Goal: Task Accomplishment & Management: Manage account settings

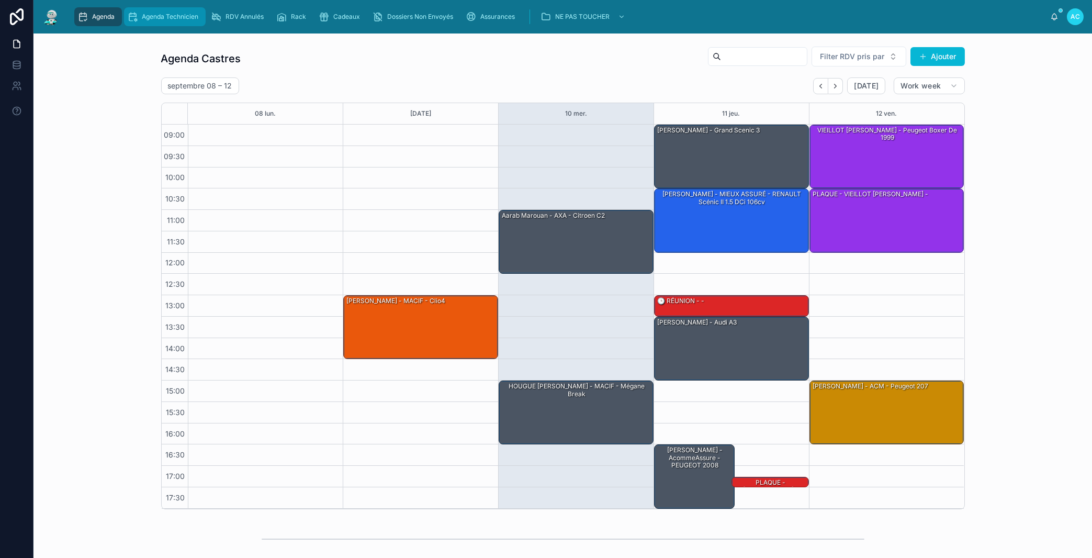
click at [179, 18] on span "Agenda Technicien" at bounding box center [170, 17] width 57 height 8
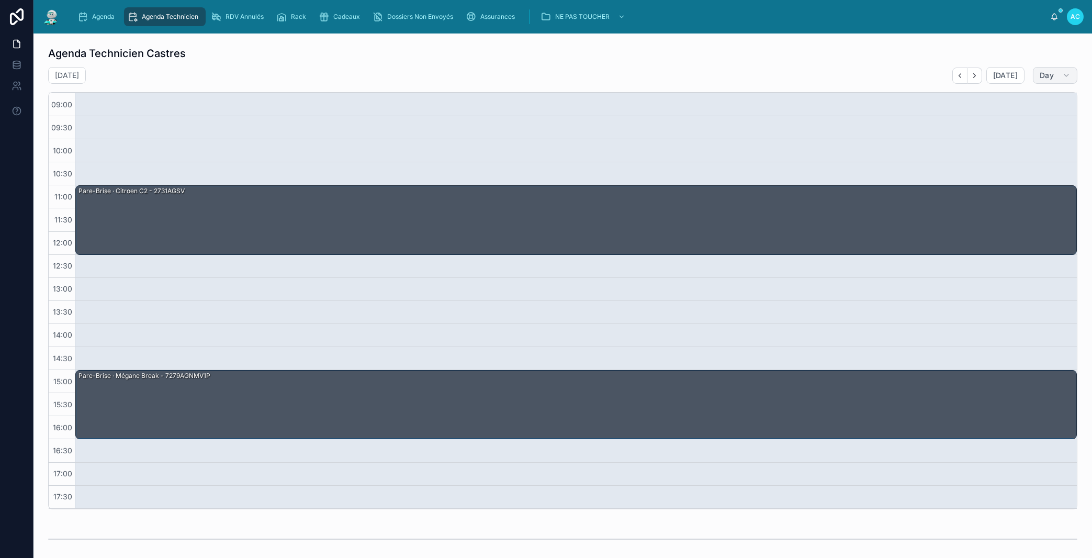
click at [1059, 81] on button "Day" at bounding box center [1055, 75] width 44 height 17
click at [1010, 154] on button "Day" at bounding box center [1019, 158] width 75 height 19
click at [1062, 78] on icon "button" at bounding box center [1066, 75] width 8 height 8
click at [1017, 132] on button "Work week" at bounding box center [1019, 139] width 75 height 19
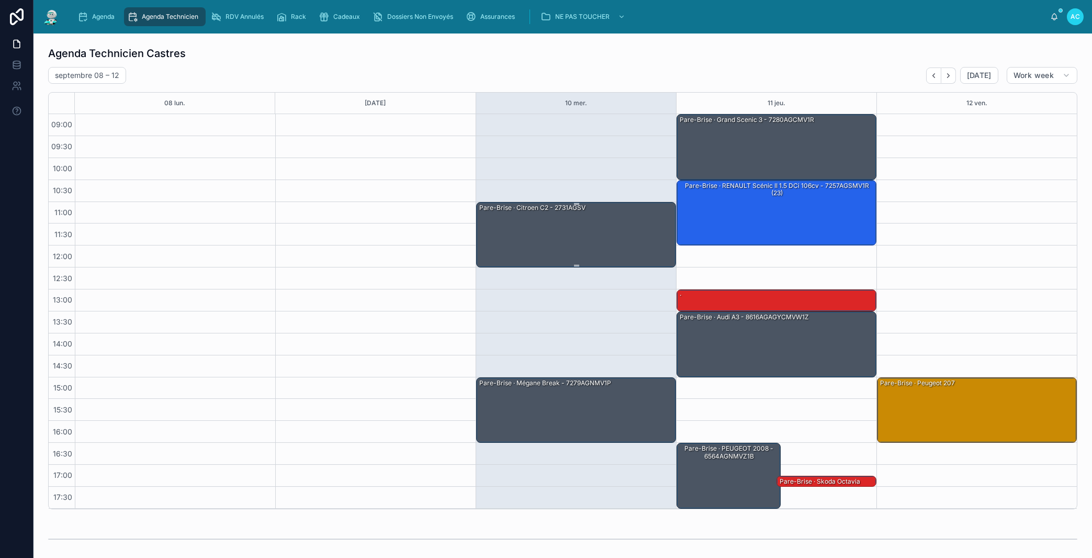
click at [564, 227] on div "Pare-Brise · Citroen C2 - 2731AGSV" at bounding box center [576, 234] width 197 height 64
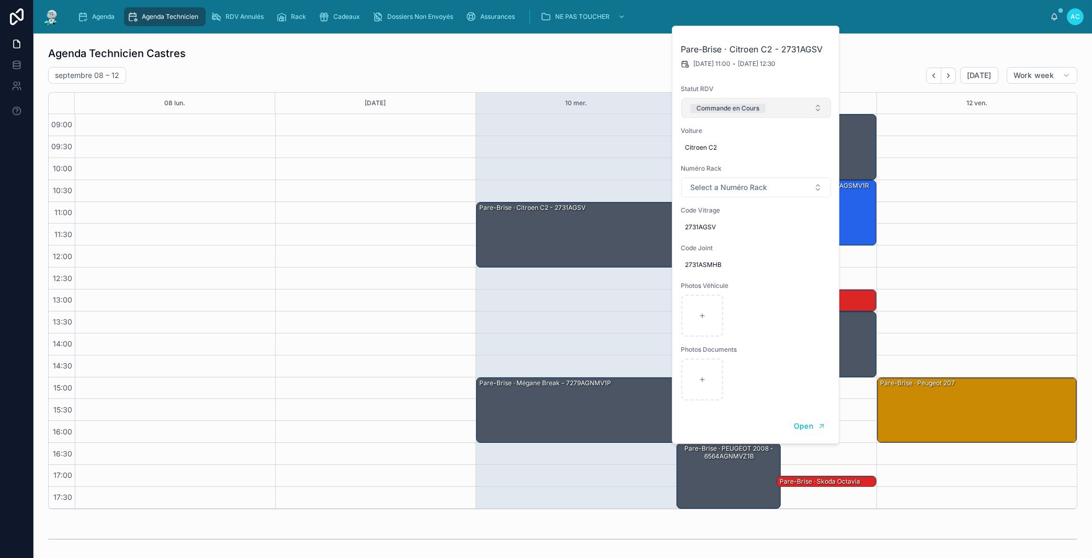
click at [761, 106] on span "Commande en Cours" at bounding box center [727, 108] width 75 height 9
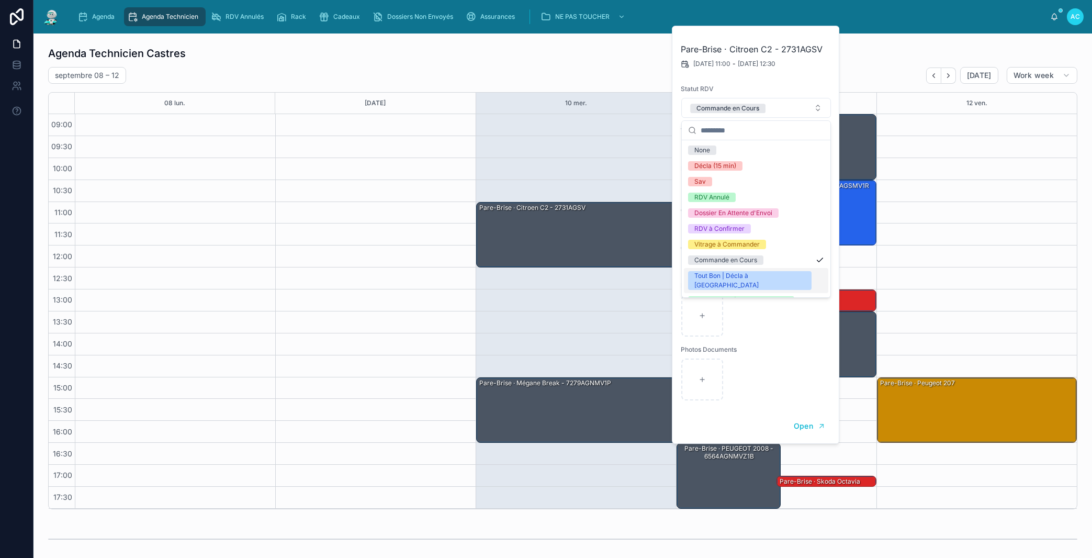
click at [735, 274] on div "Tout Bon | Décla à [GEOGRAPHIC_DATA]" at bounding box center [749, 280] width 111 height 19
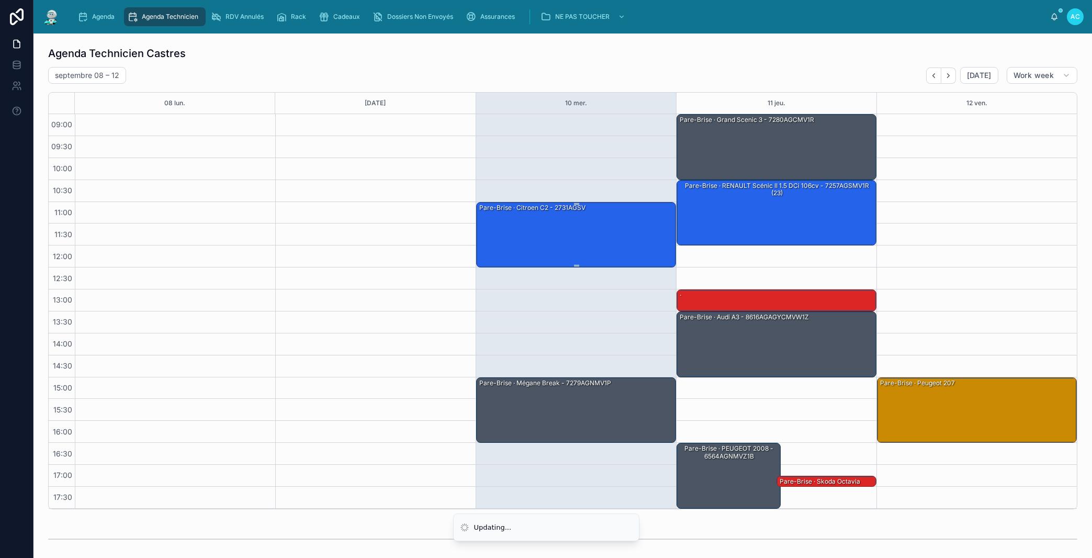
click at [642, 240] on div "Pare-Brise · Citroen C2 - 2731AGSV" at bounding box center [576, 234] width 197 height 64
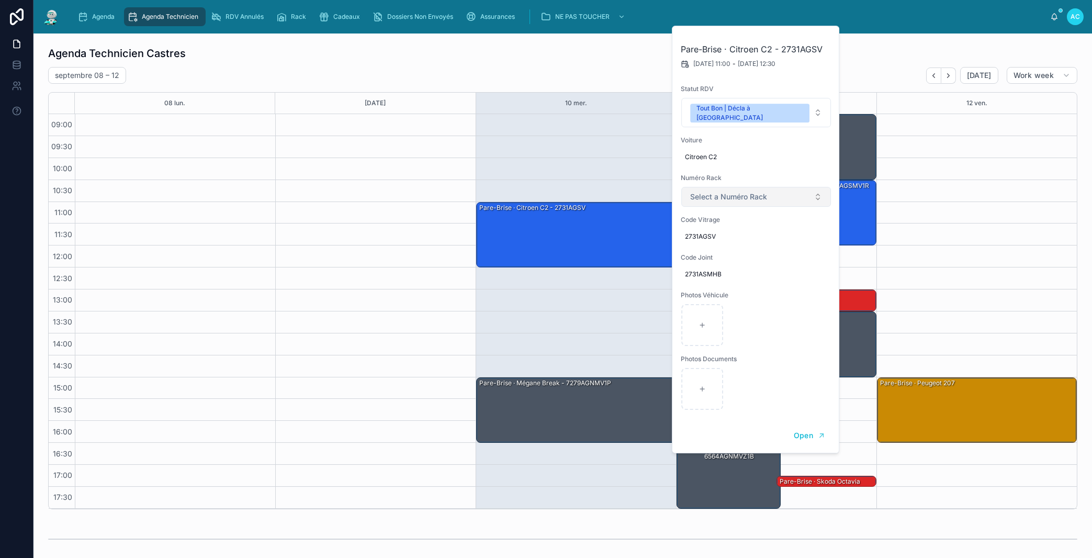
click at [782, 190] on button "Select a Numéro Rack" at bounding box center [756, 197] width 150 height 20
click at [716, 368] on div "29" at bounding box center [756, 372] width 144 height 16
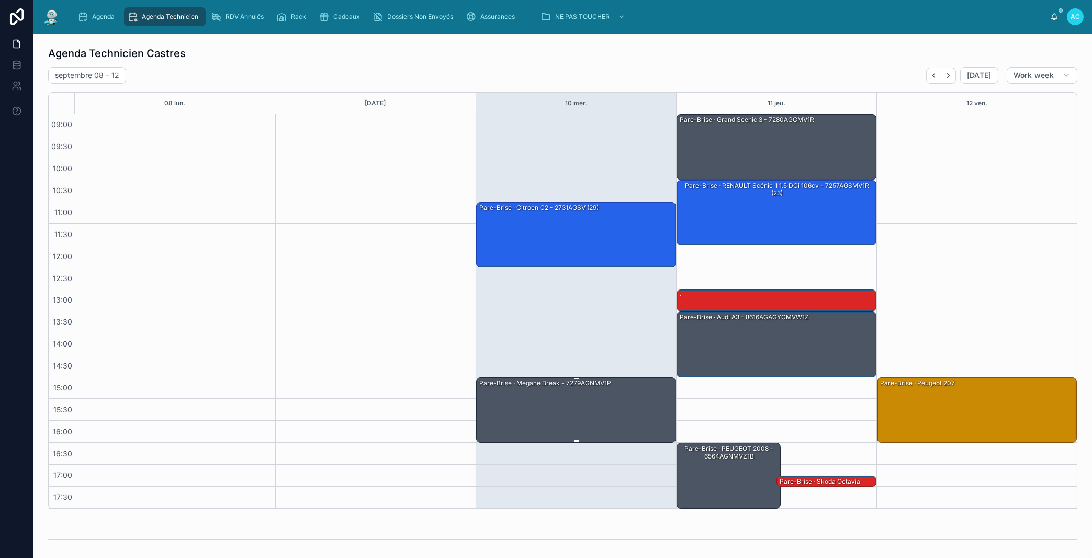
click at [574, 400] on div "Pare-Brise · Mégane break - 7279AGNMV1P" at bounding box center [576, 410] width 197 height 64
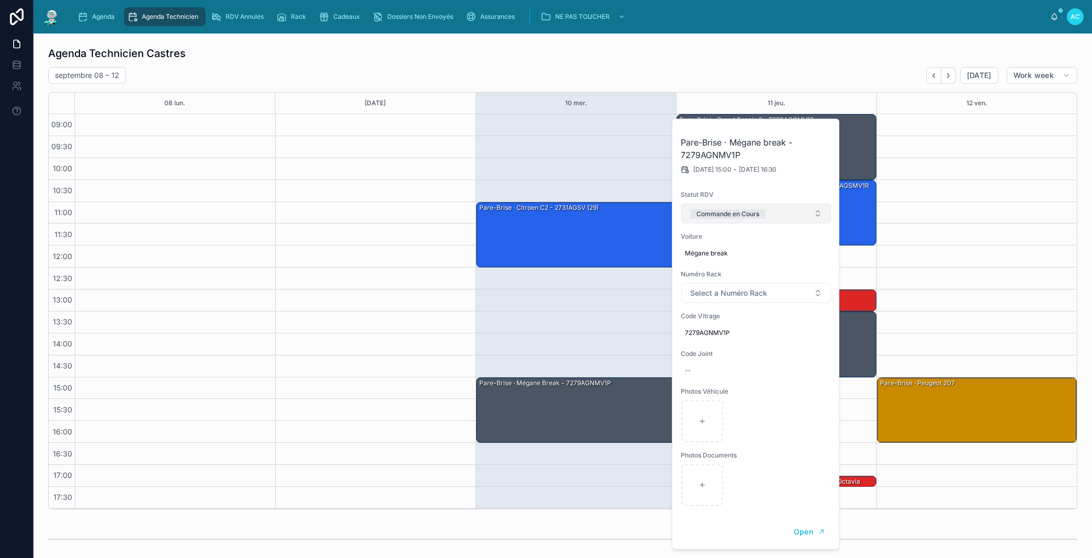
click at [770, 211] on button "Commande en Cours" at bounding box center [756, 214] width 150 height 20
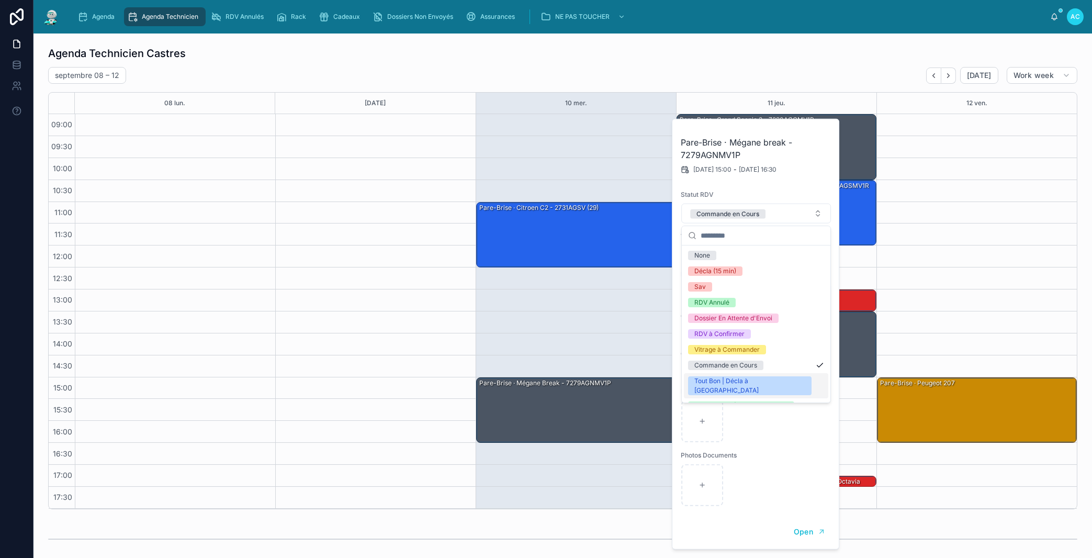
click at [728, 375] on div "Tout Bon | Décla à [GEOGRAPHIC_DATA]" at bounding box center [756, 385] width 144 height 25
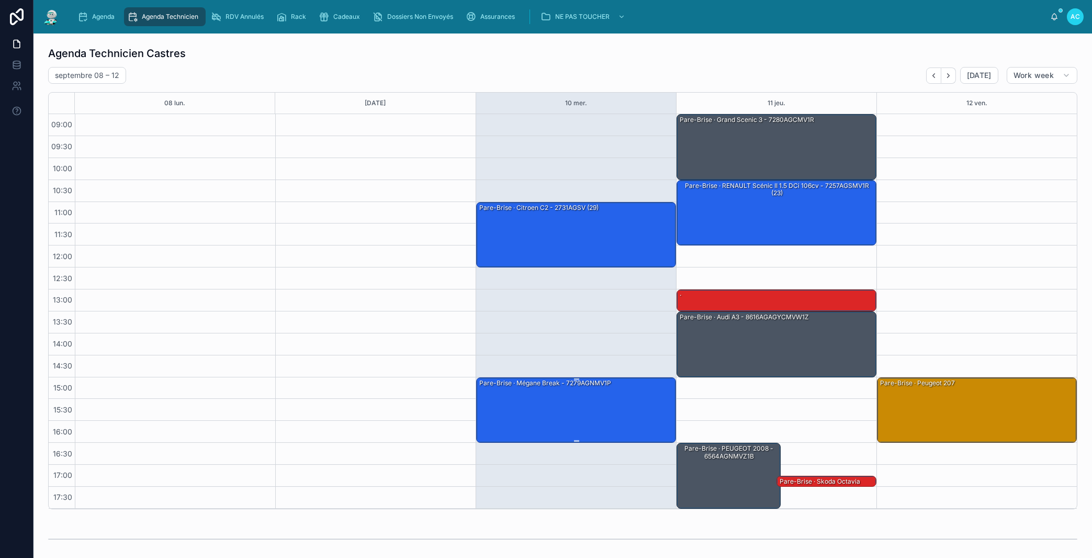
click at [619, 399] on div "Pare-Brise · Mégane break - 7279AGNMV1P" at bounding box center [576, 410] width 197 height 64
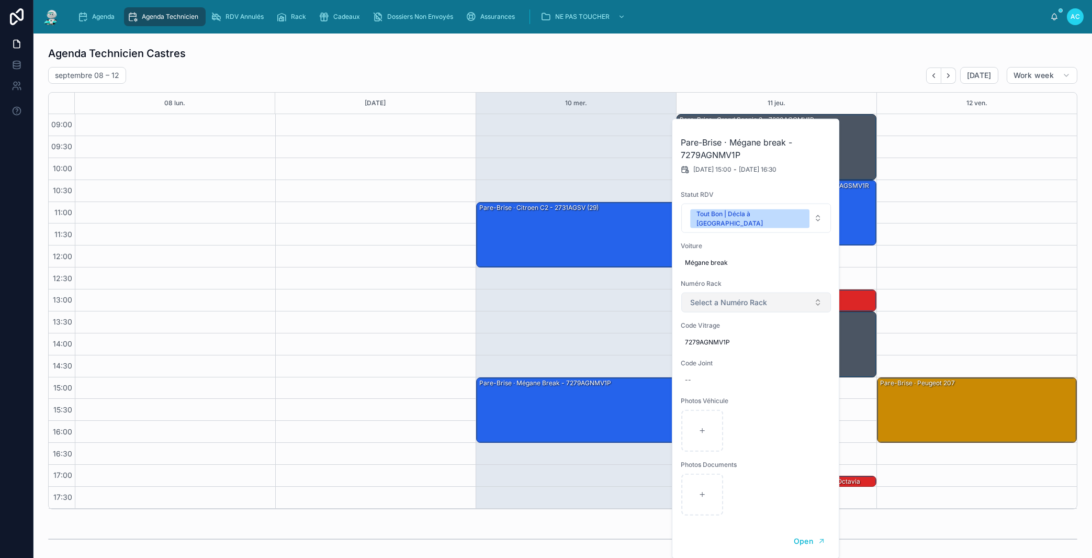
click at [745, 297] on span "Select a Numéro Rack" at bounding box center [728, 302] width 77 height 10
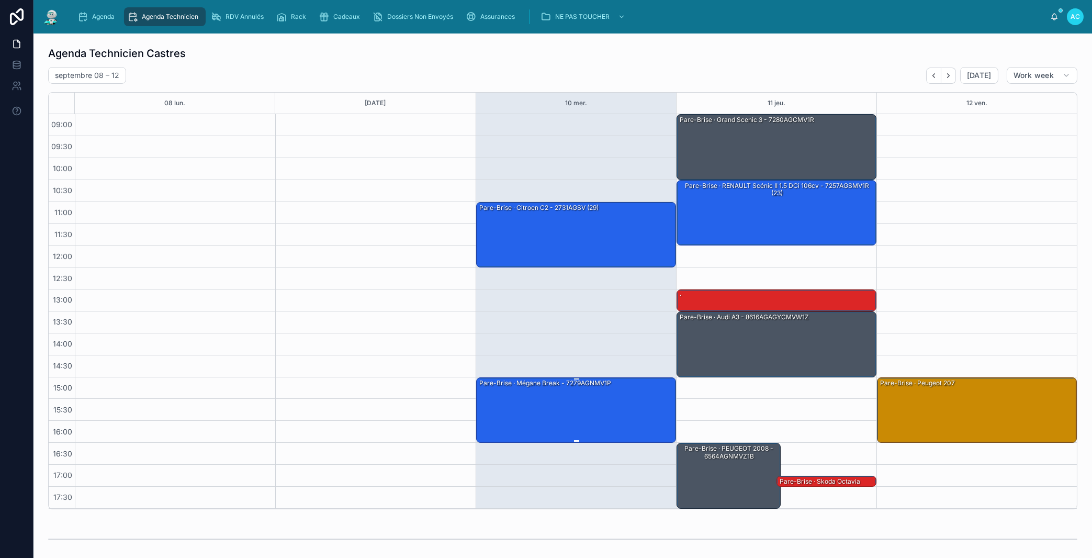
click at [627, 419] on div "Pare-Brise · Mégane break - 7279AGNMV1P" at bounding box center [576, 410] width 197 height 64
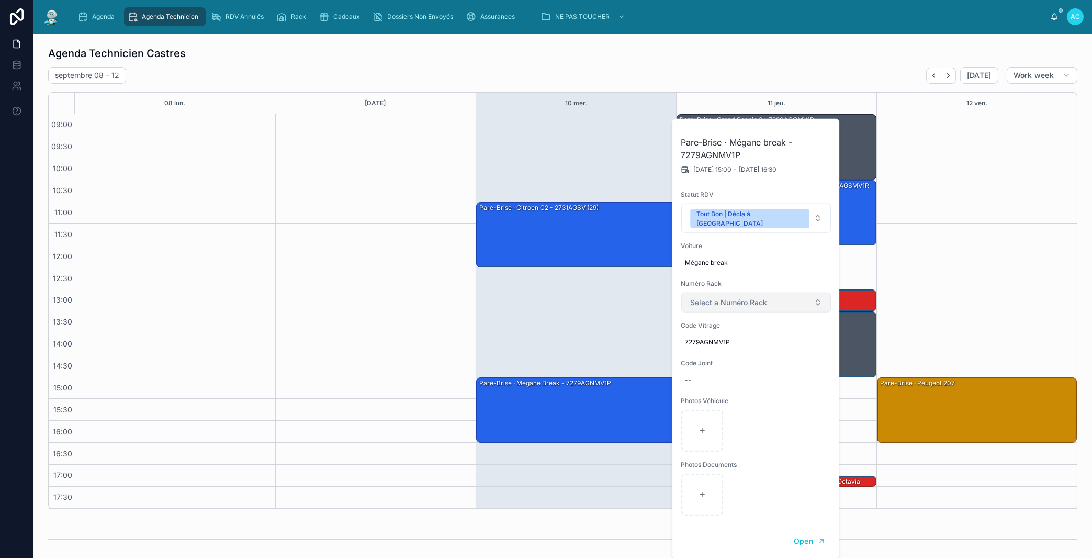
click at [759, 298] on span "Select a Numéro Rack" at bounding box center [728, 302] width 77 height 10
click at [715, 432] on div "30" at bounding box center [756, 433] width 144 height 16
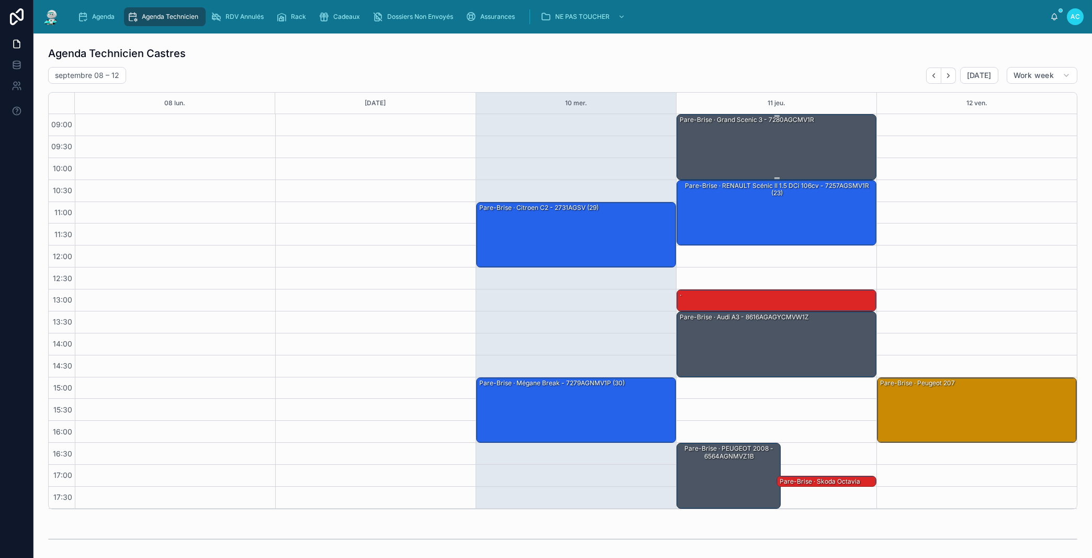
click at [771, 154] on div "Pare-Brise · grand Scenic 3 - 7280AGCMV1R" at bounding box center [777, 147] width 197 height 64
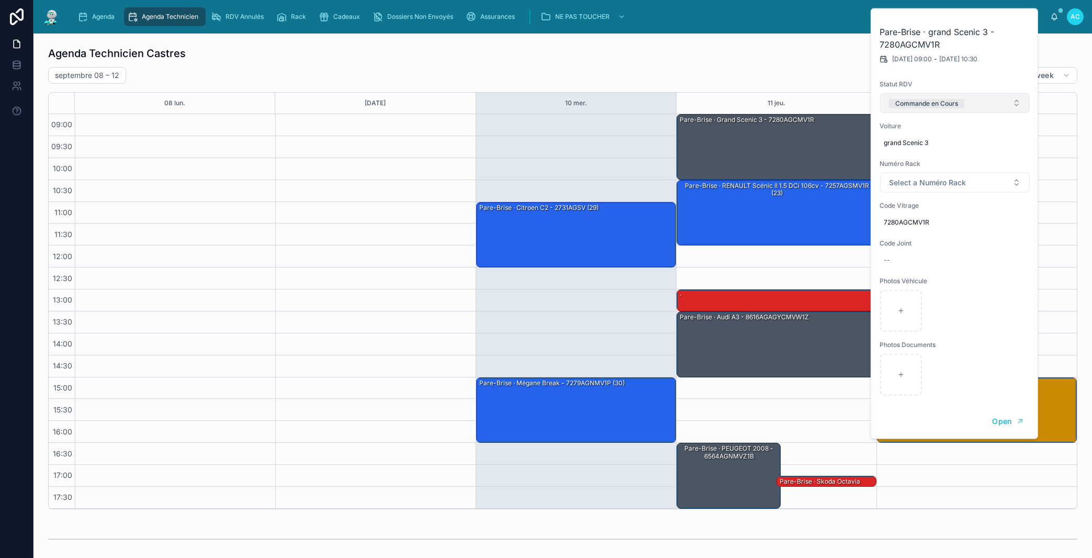
click at [929, 111] on button "Commande en Cours" at bounding box center [955, 103] width 150 height 20
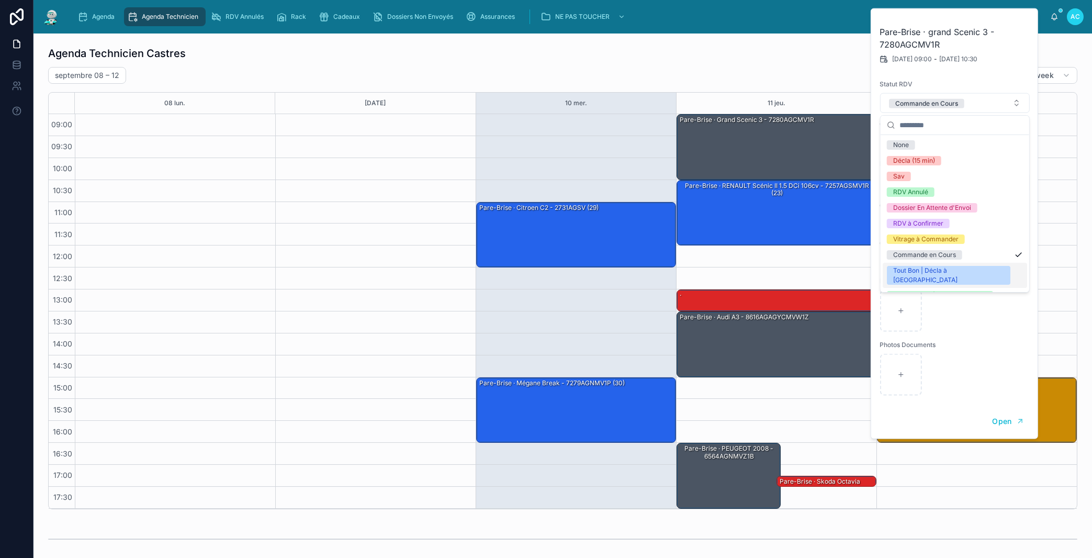
click at [917, 266] on div "Tout Bon | Décla à [GEOGRAPHIC_DATA]" at bounding box center [948, 275] width 111 height 19
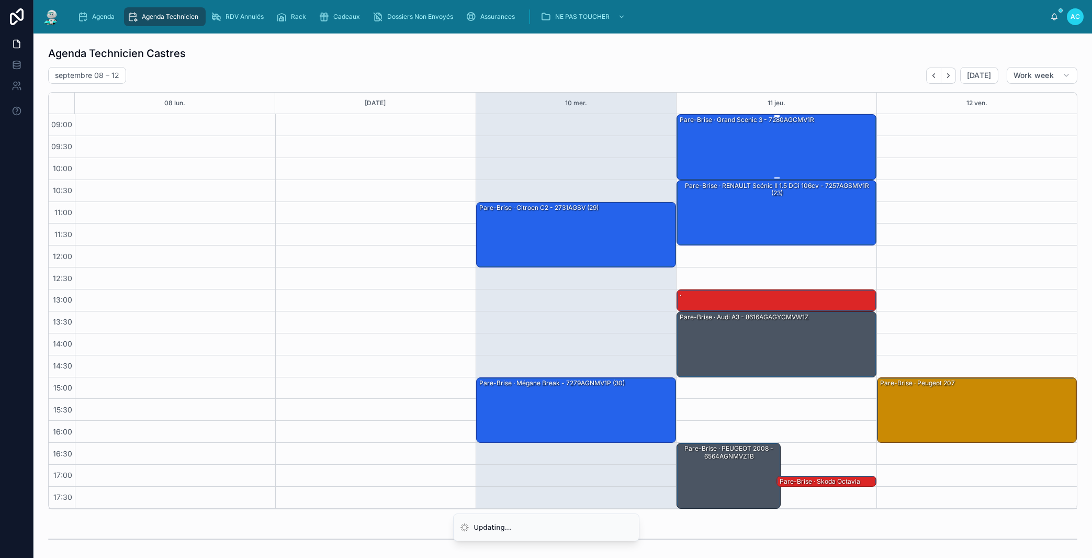
click at [841, 155] on div "Pare-Brise · grand Scenic 3 - 7280AGCMV1R" at bounding box center [777, 147] width 197 height 64
click at [936, 183] on div "15:00 – 16:30 Pare-Brise · Peugeot 207" at bounding box center [976, 311] width 200 height 394
click at [840, 152] on div "Pare-Brise · grand Scenic 3 - 7280AGCMV1R" at bounding box center [777, 147] width 197 height 64
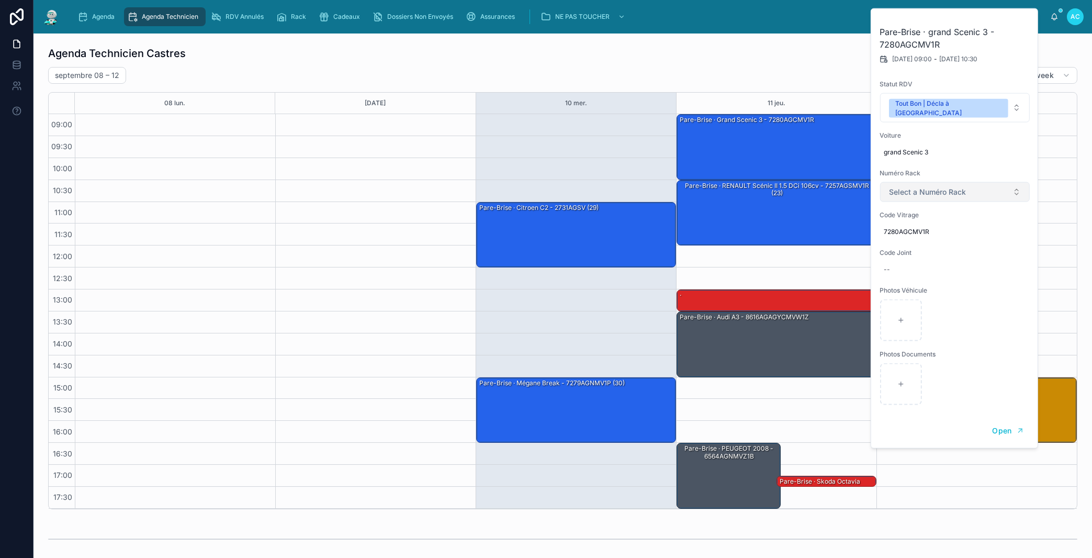
click at [952, 187] on span "Select a Numéro Rack" at bounding box center [927, 192] width 77 height 10
click at [917, 311] on div "18" at bounding box center [955, 313] width 144 height 16
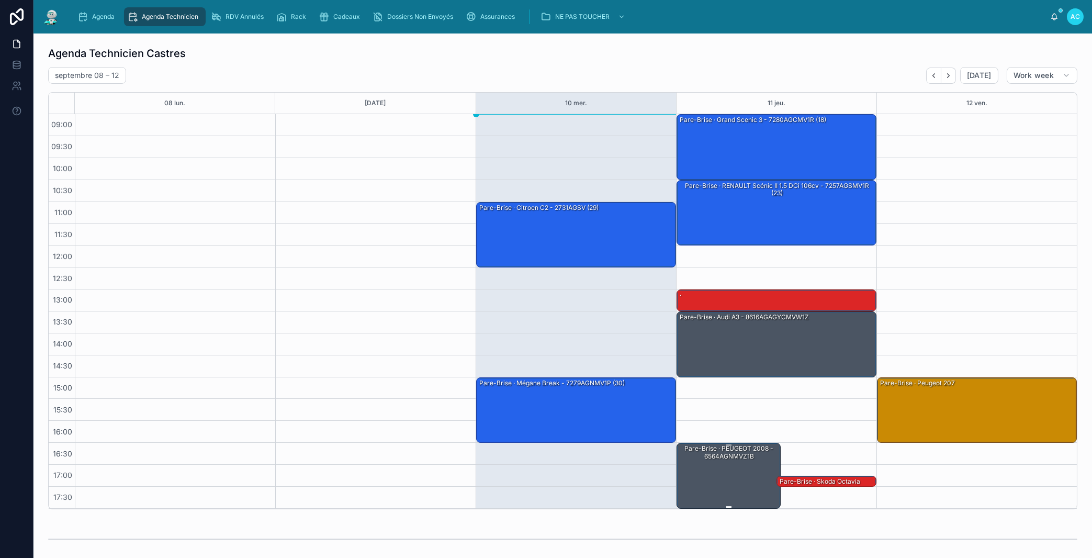
click at [725, 468] on div "Pare-Brise · PEUGEOT 2008 - 6564AGNMVZ1B" at bounding box center [729, 475] width 101 height 64
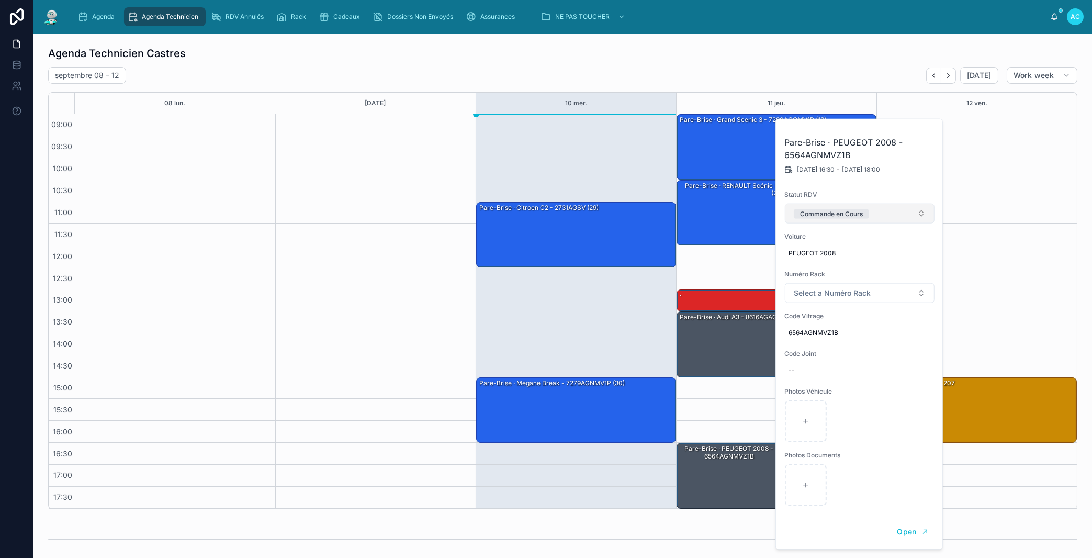
click at [890, 213] on button "Commande en Cours" at bounding box center [860, 214] width 150 height 20
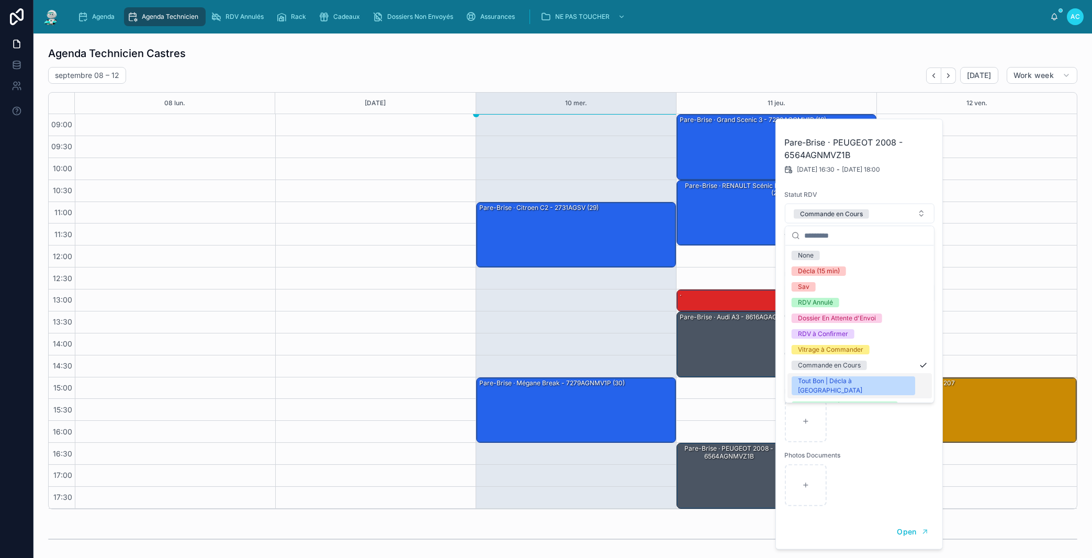
click at [832, 377] on div "Tout Bon | Décla à [GEOGRAPHIC_DATA]" at bounding box center [853, 385] width 111 height 19
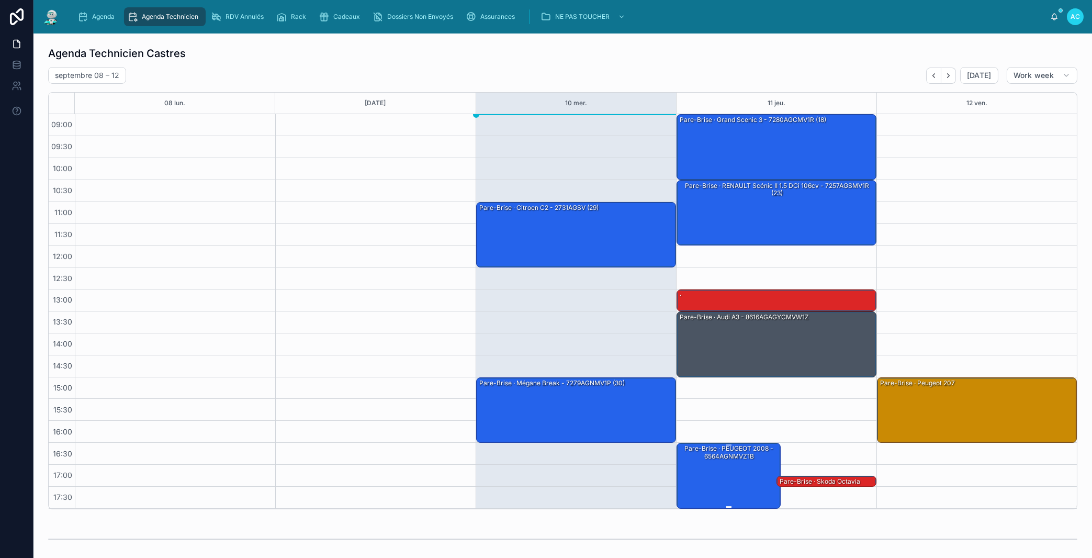
click at [742, 461] on div "Pare-Brise · PEUGEOT 2008 - 6564AGNMVZ1B" at bounding box center [729, 452] width 101 height 17
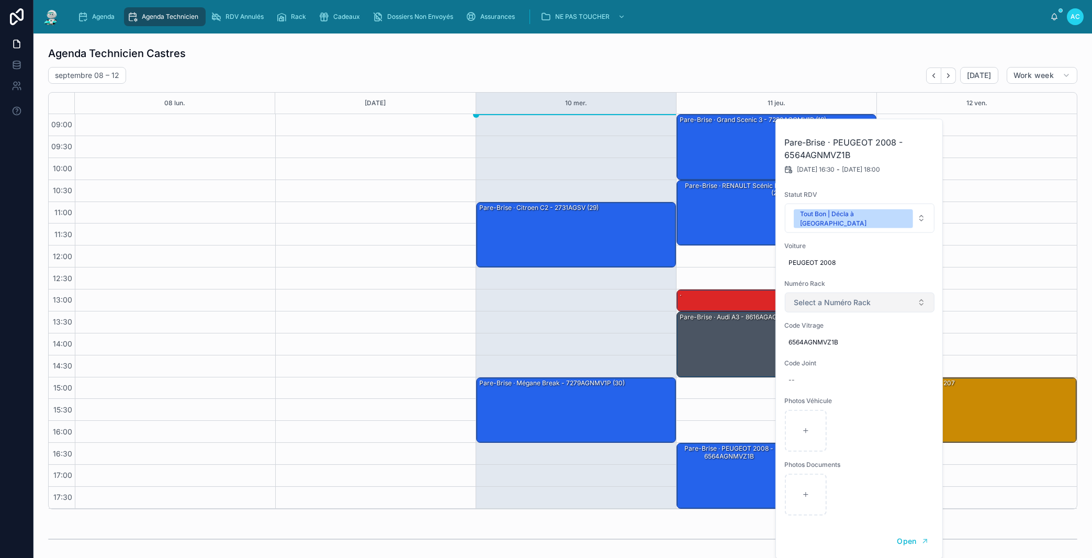
click at [875, 297] on button "Select a Numéro Rack" at bounding box center [860, 302] width 150 height 20
click at [823, 445] on div "31" at bounding box center [859, 448] width 144 height 16
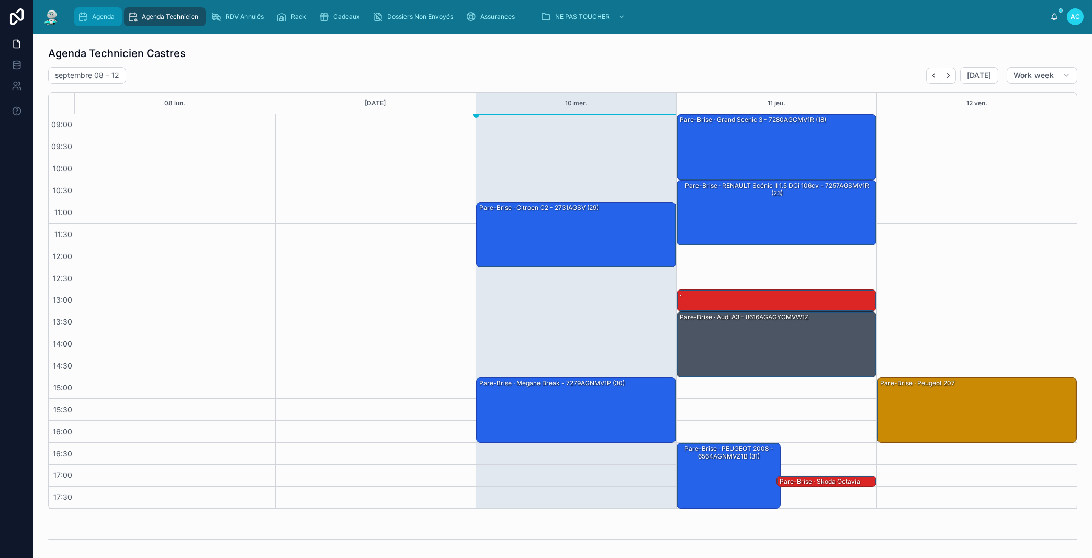
click at [95, 11] on div "Agenda" at bounding box center [97, 16] width 41 height 17
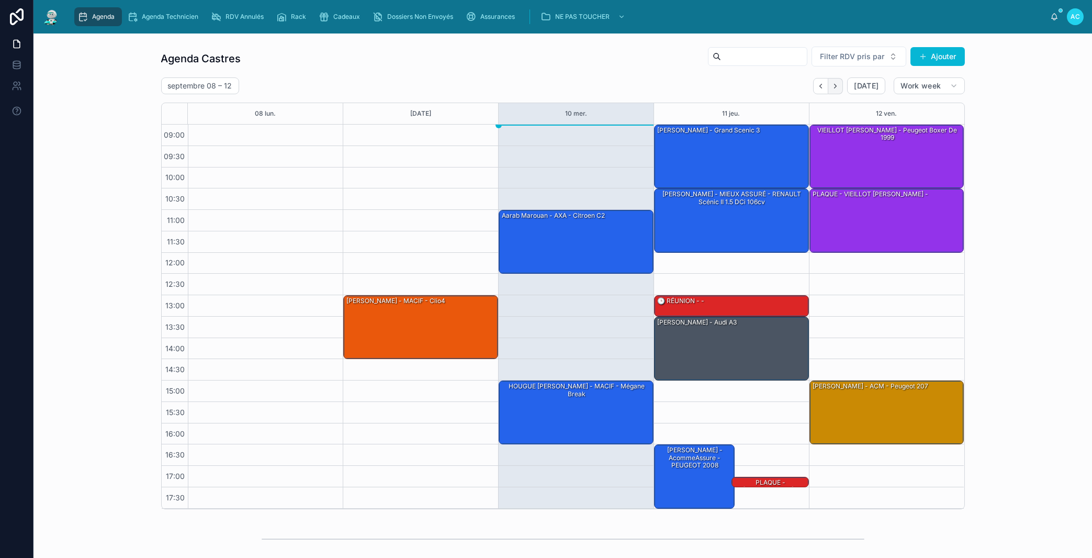
click at [831, 86] on icon "Next" at bounding box center [835, 86] width 8 height 8
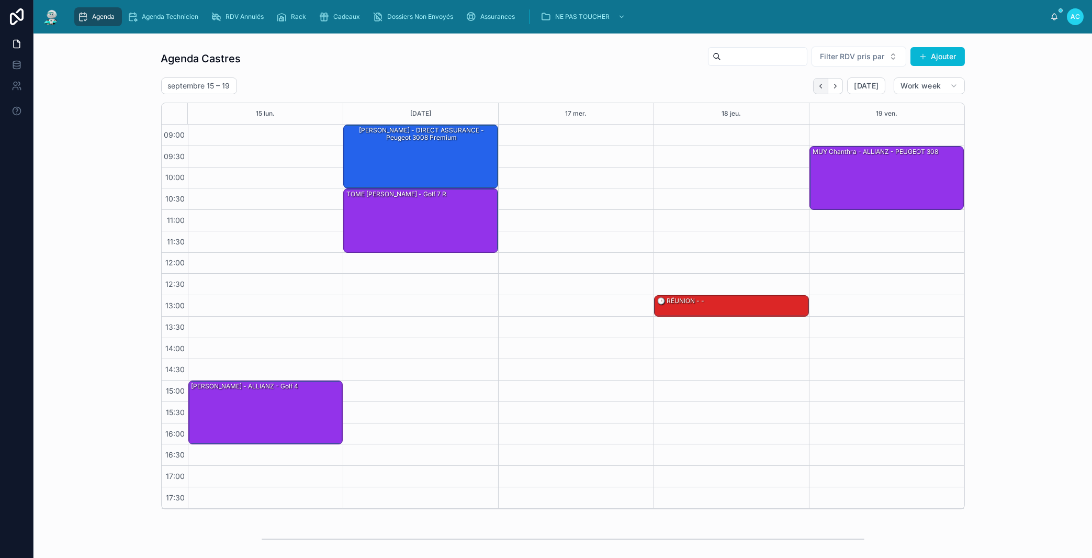
click at [819, 86] on icon "Back" at bounding box center [821, 86] width 8 height 8
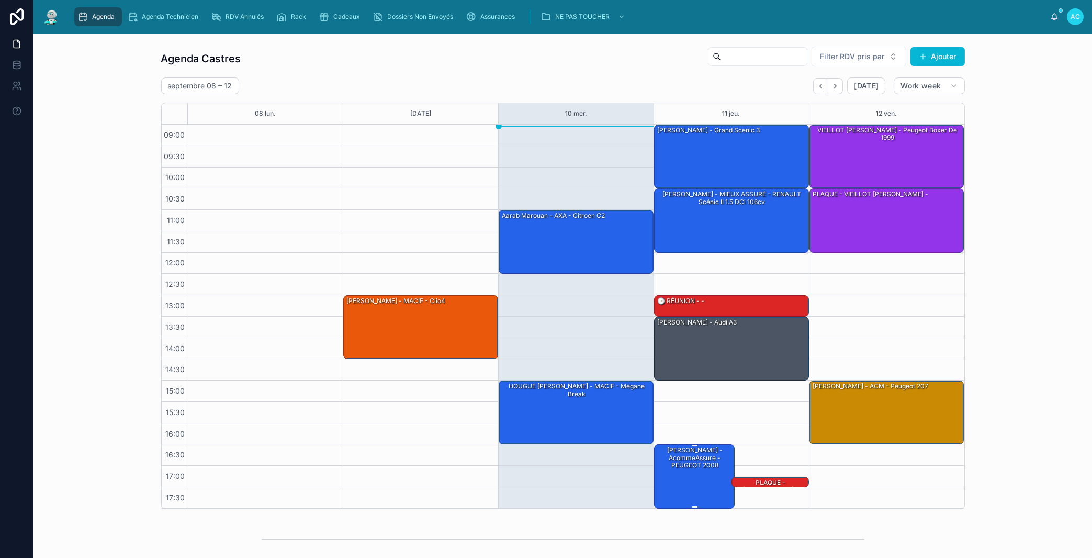
click at [676, 484] on div "[PERSON_NAME] - AcommeAssure - PEUGEOT 2008" at bounding box center [694, 476] width 77 height 62
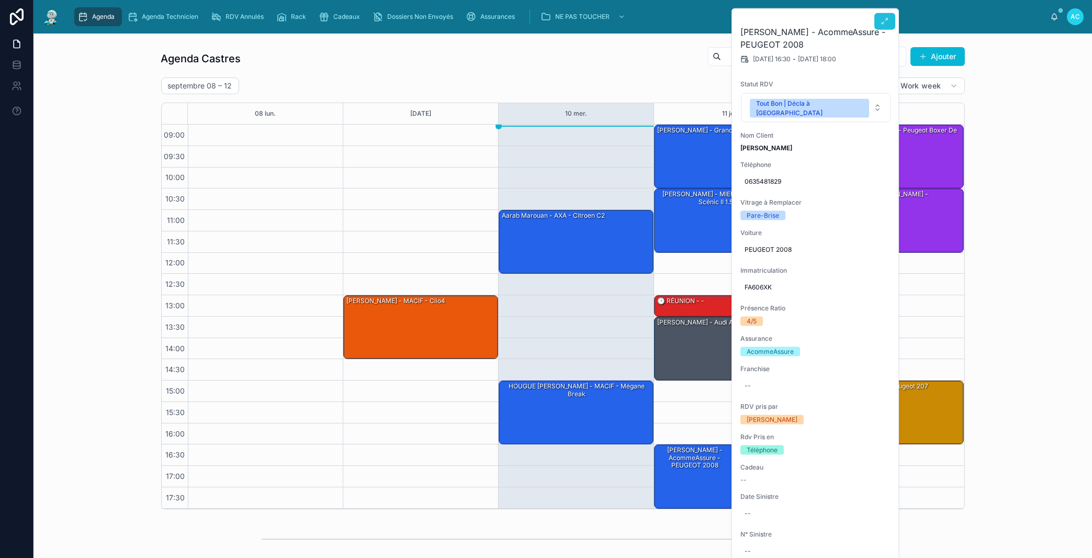
click at [878, 18] on button at bounding box center [884, 21] width 21 height 17
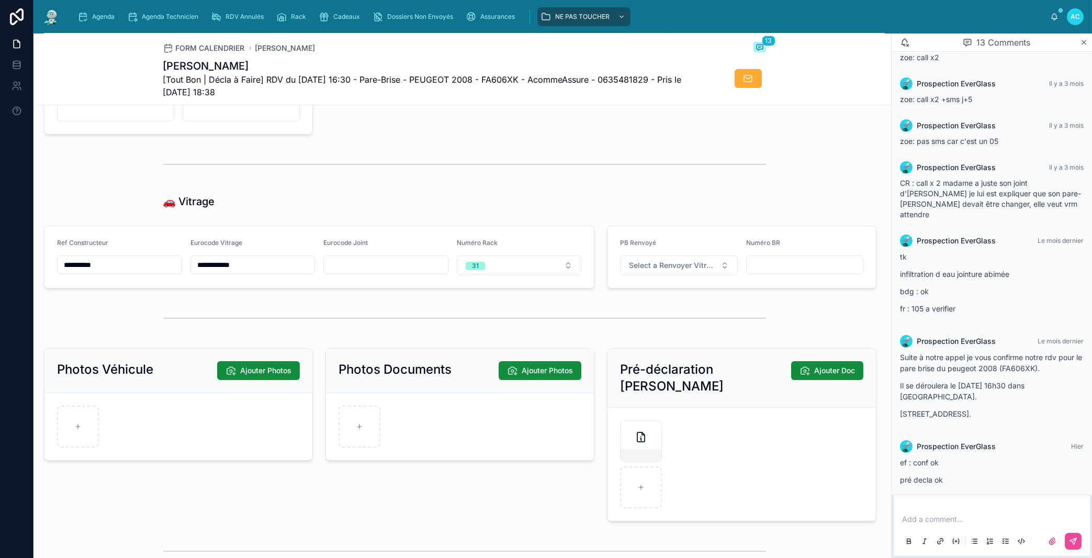
scroll to position [1192, 0]
click at [529, 276] on button "31" at bounding box center [519, 266] width 125 height 20
click at [476, 426] on div "28" at bounding box center [513, 430] width 126 height 15
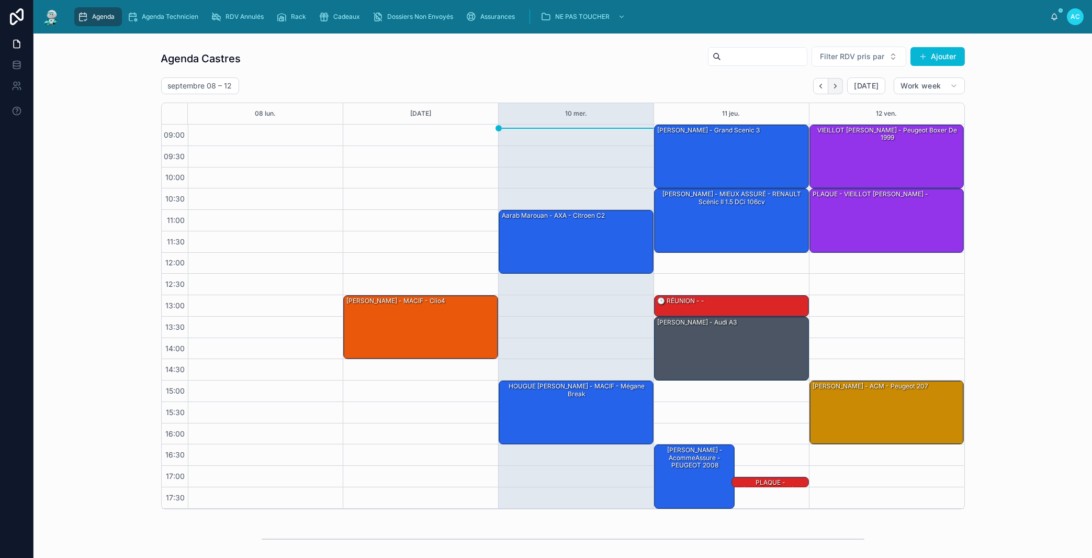
click at [831, 88] on icon "Next" at bounding box center [835, 86] width 8 height 8
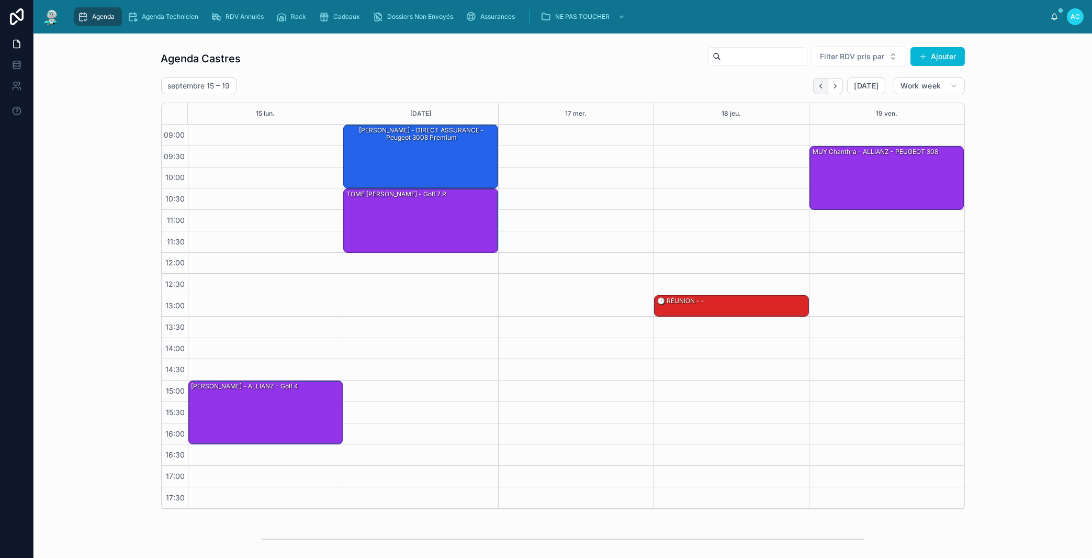
click at [813, 86] on button "Back" at bounding box center [820, 86] width 15 height 16
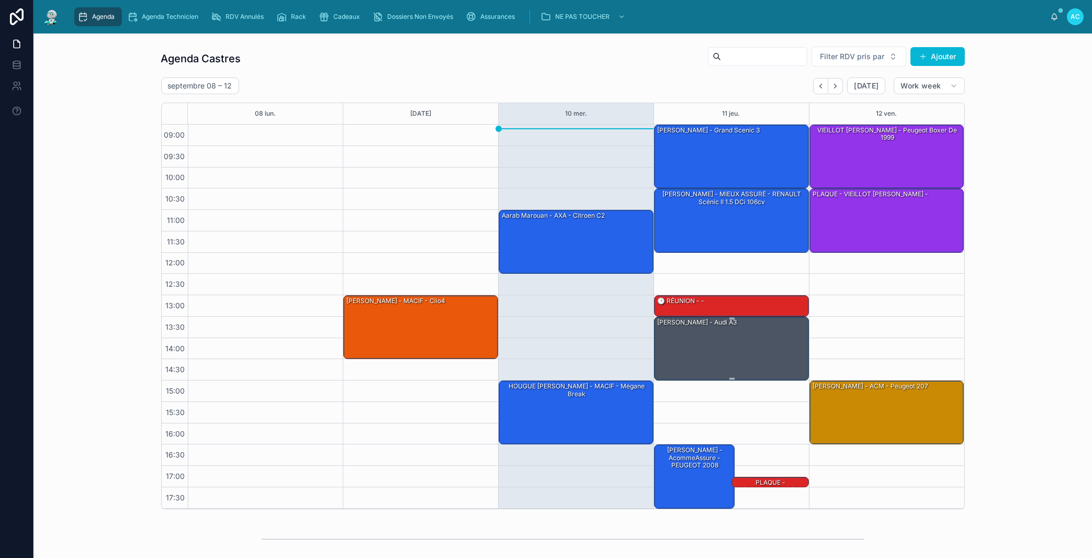
click at [700, 364] on div "[PERSON_NAME] - audi A3" at bounding box center [732, 348] width 152 height 62
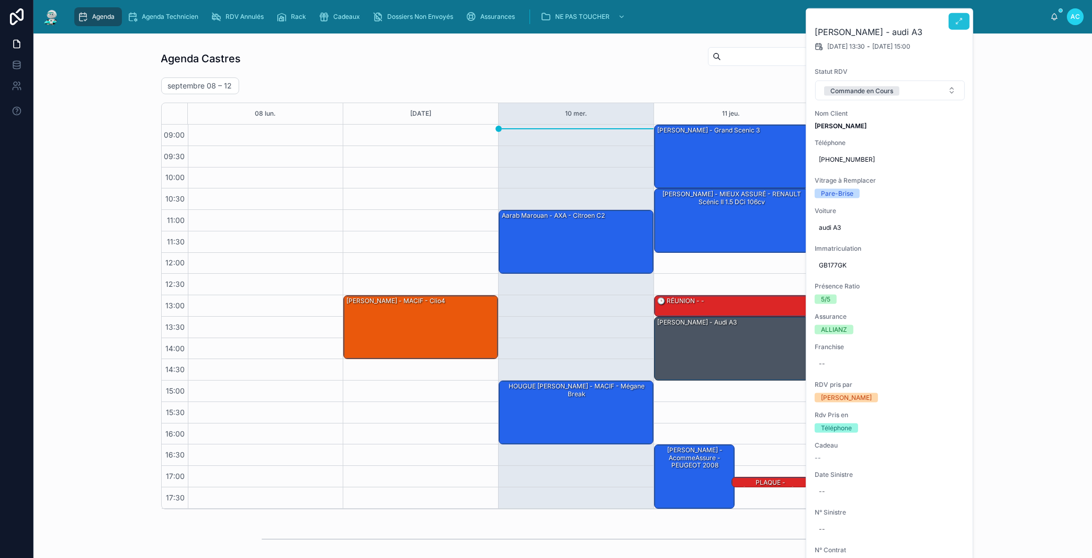
click at [967, 24] on button at bounding box center [958, 21] width 21 height 17
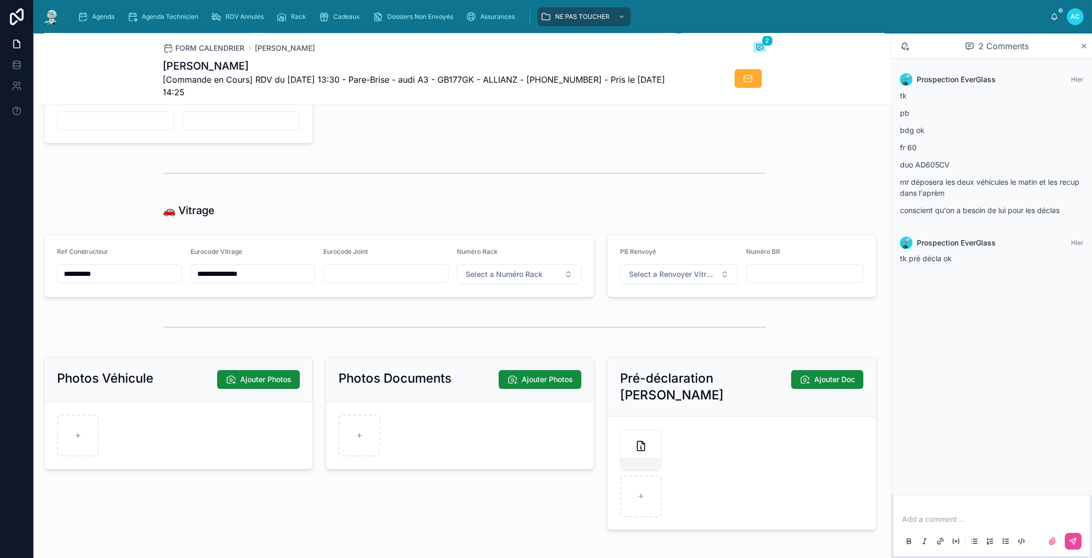
scroll to position [1192, 0]
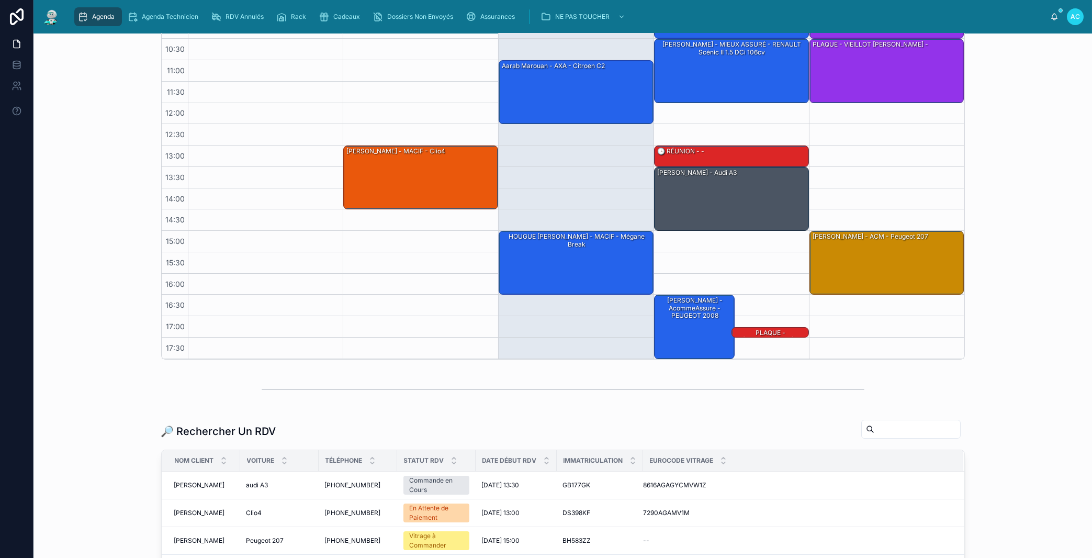
scroll to position [79, 0]
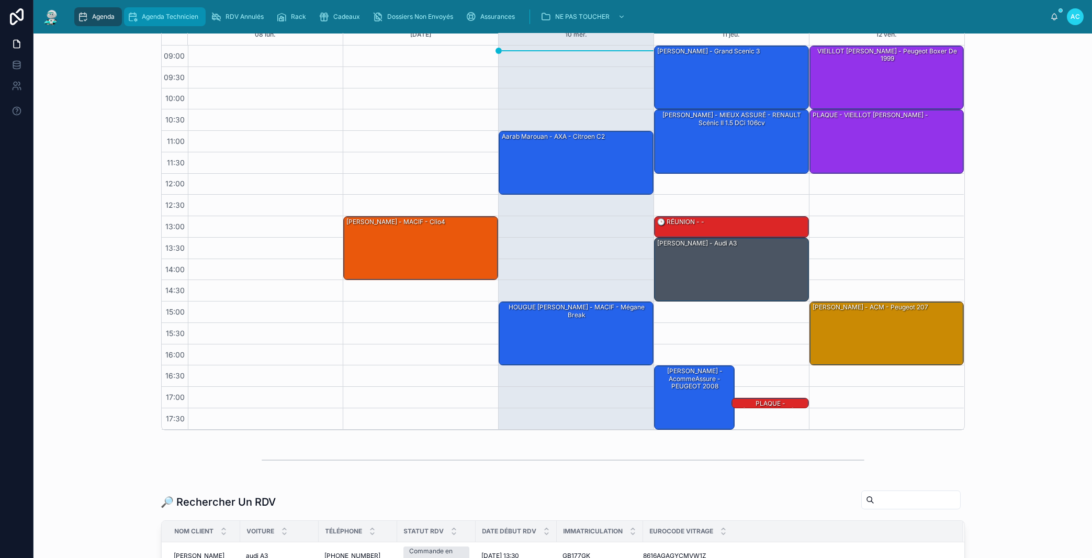
click at [161, 12] on div "Agenda Technicien" at bounding box center [164, 16] width 75 height 17
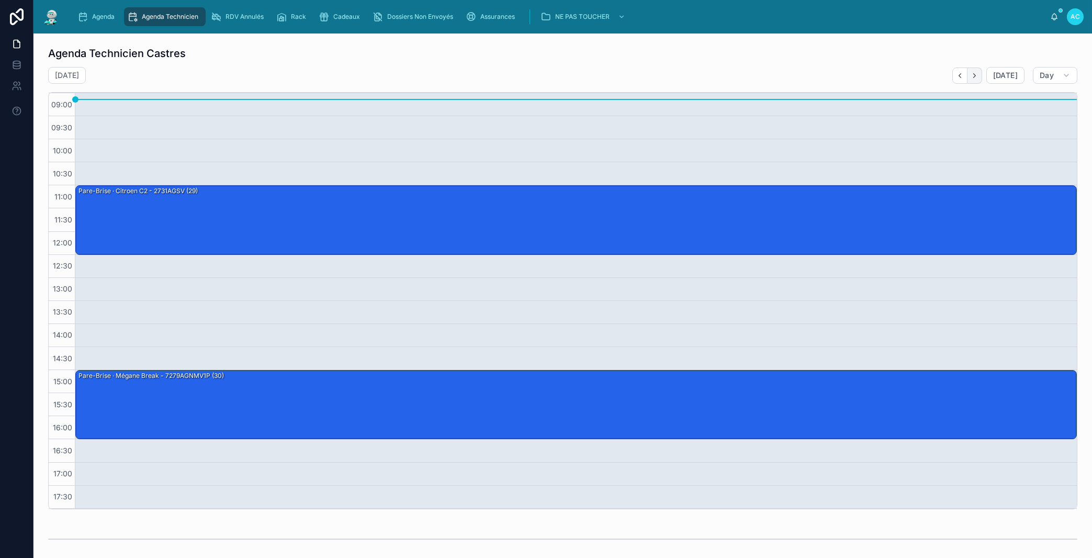
click at [970, 76] on icon "Next" at bounding box center [974, 76] width 8 height 8
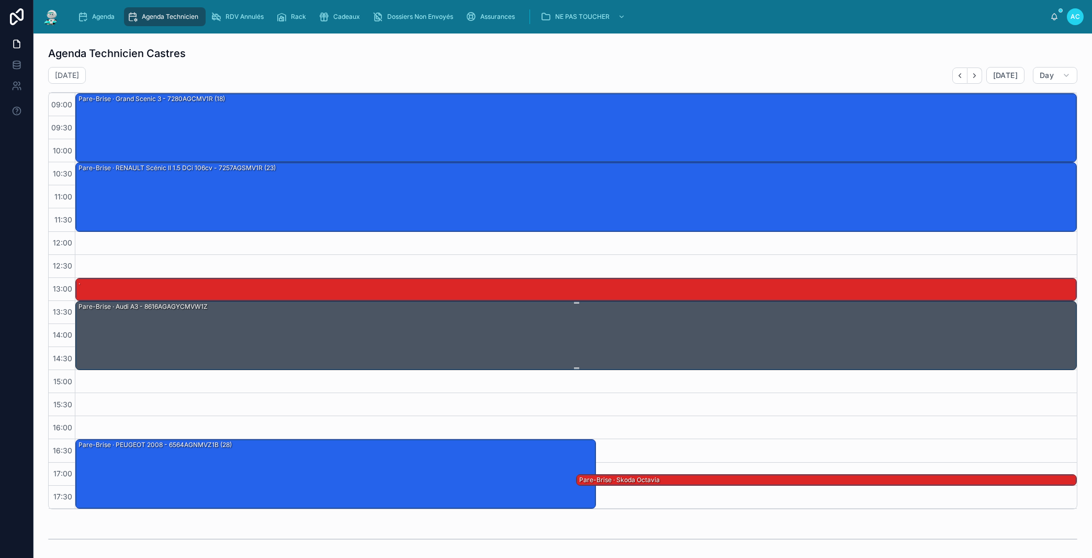
click at [507, 357] on div "Pare-Brise · audi A3 - 8616AGAGYCMVW1Z" at bounding box center [576, 334] width 998 height 67
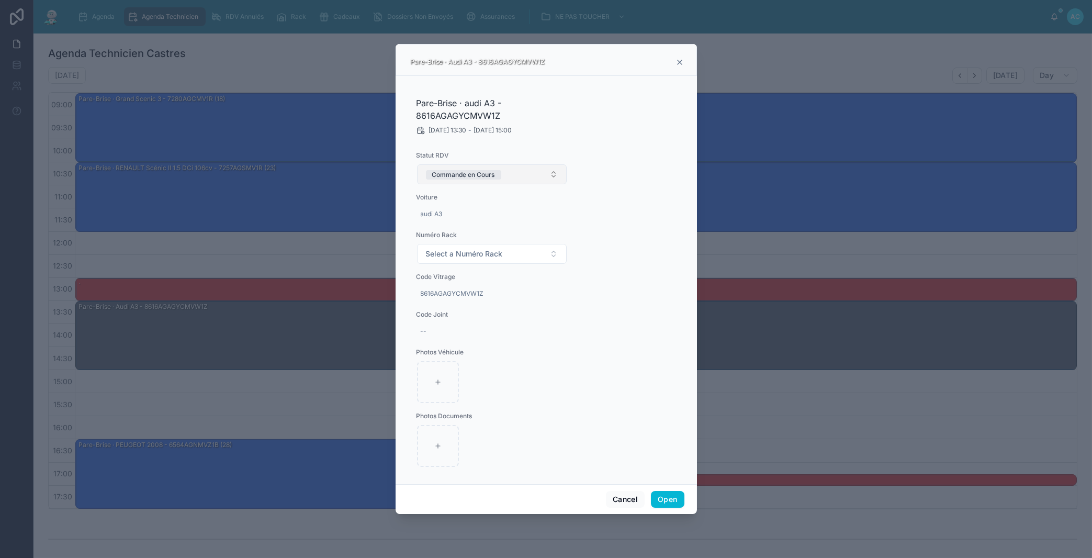
click at [516, 176] on button "Commande en Cours" at bounding box center [492, 174] width 150 height 20
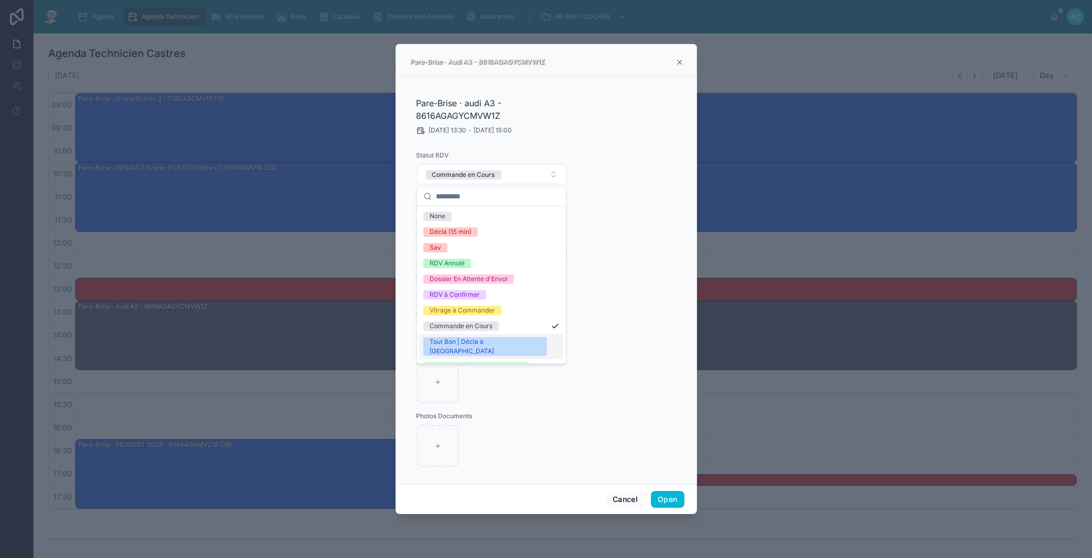
click at [487, 340] on div "Tout Bon | Décla à [GEOGRAPHIC_DATA]" at bounding box center [485, 346] width 111 height 19
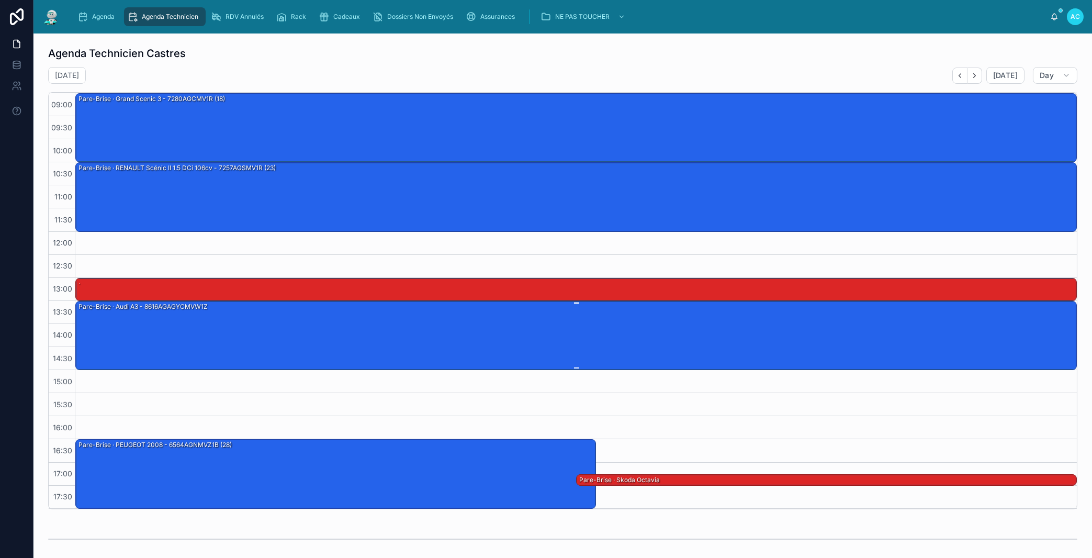
click at [470, 318] on div "Pare-Brise · audi A3 - 8616AGAGYCMVW1Z" at bounding box center [576, 334] width 998 height 67
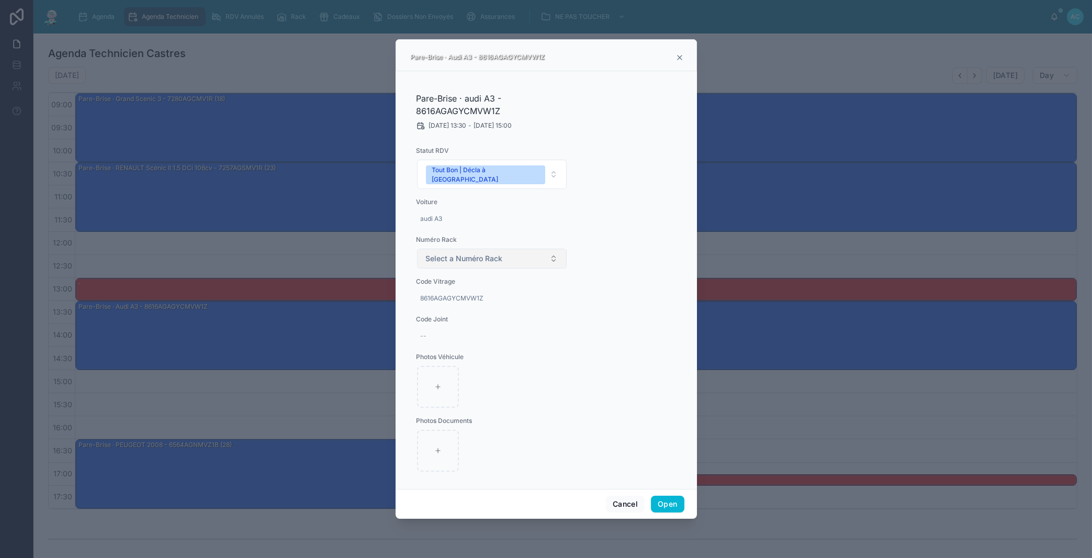
click at [512, 254] on button "Select a Numéro Rack" at bounding box center [492, 258] width 150 height 20
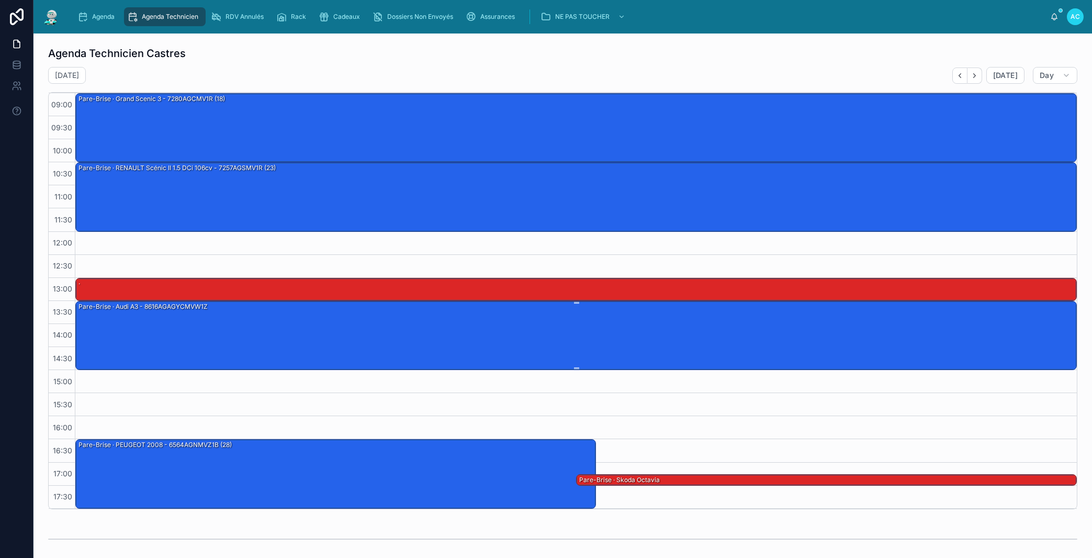
click at [406, 327] on div "Pare-Brise · audi A3 - 8616AGAGYCMVW1Z" at bounding box center [576, 334] width 998 height 67
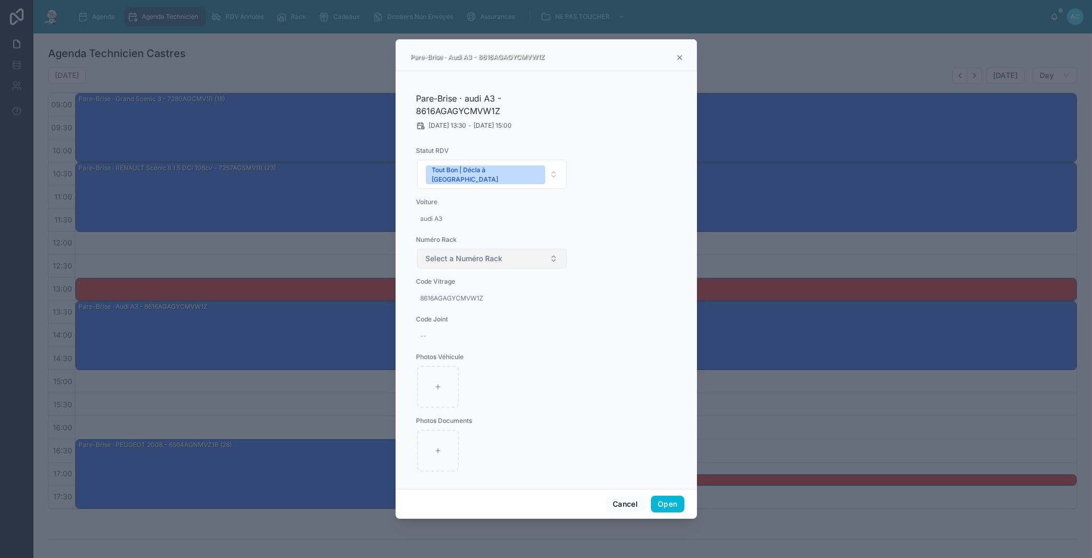
click at [498, 253] on span "Select a Numéro Rack" at bounding box center [464, 258] width 77 height 10
click at [446, 292] on div "31" at bounding box center [491, 291] width 144 height 16
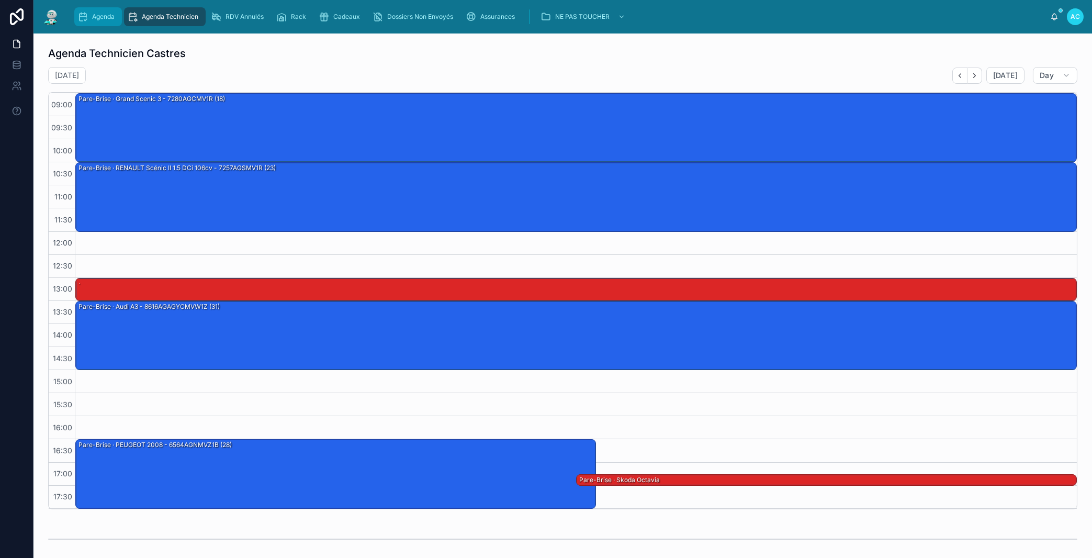
click at [110, 15] on span "Agenda" at bounding box center [103, 17] width 22 height 8
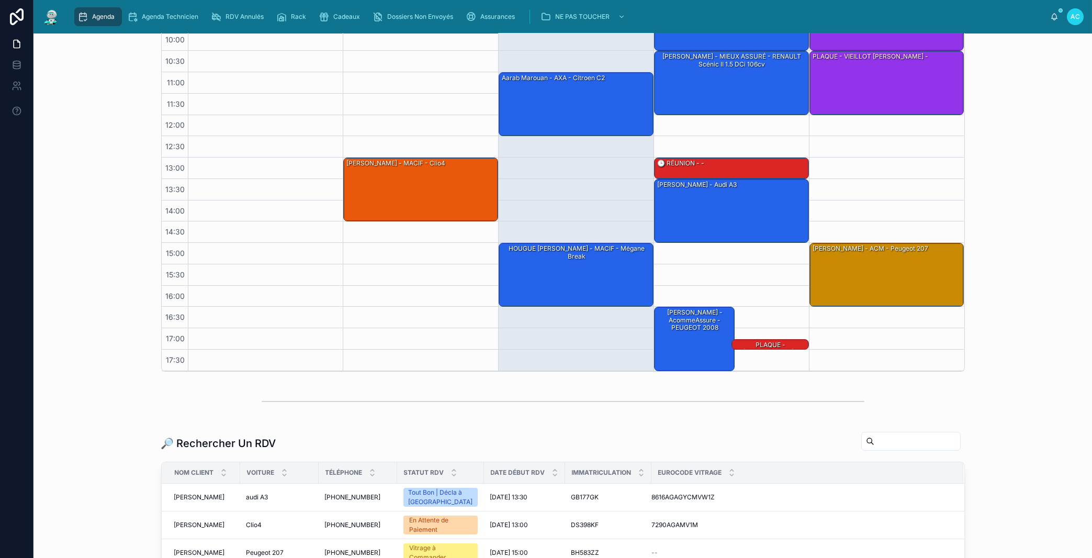
scroll to position [178, 0]
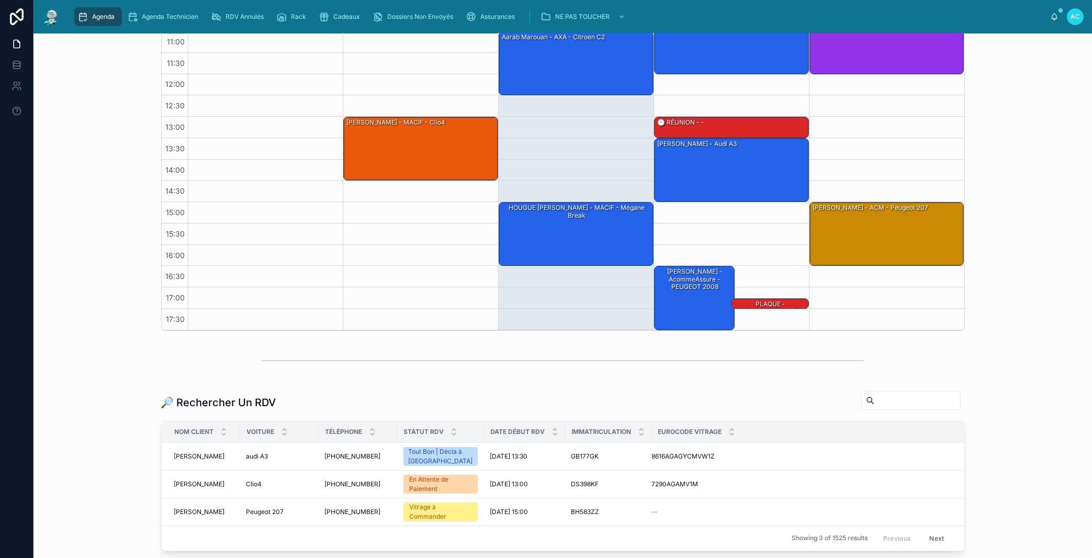
click at [291, 217] on div at bounding box center [265, 138] width 155 height 384
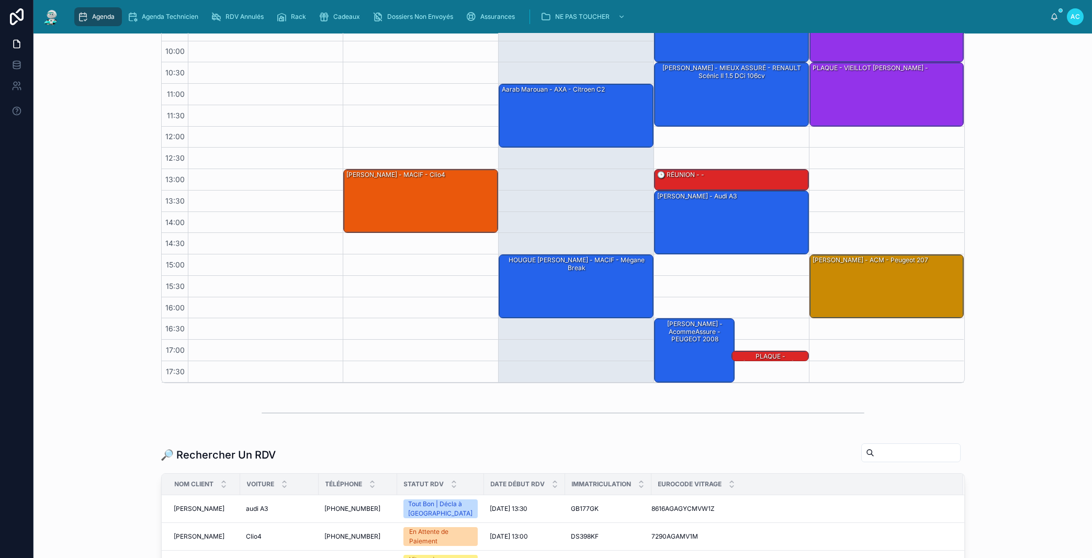
scroll to position [0, 0]
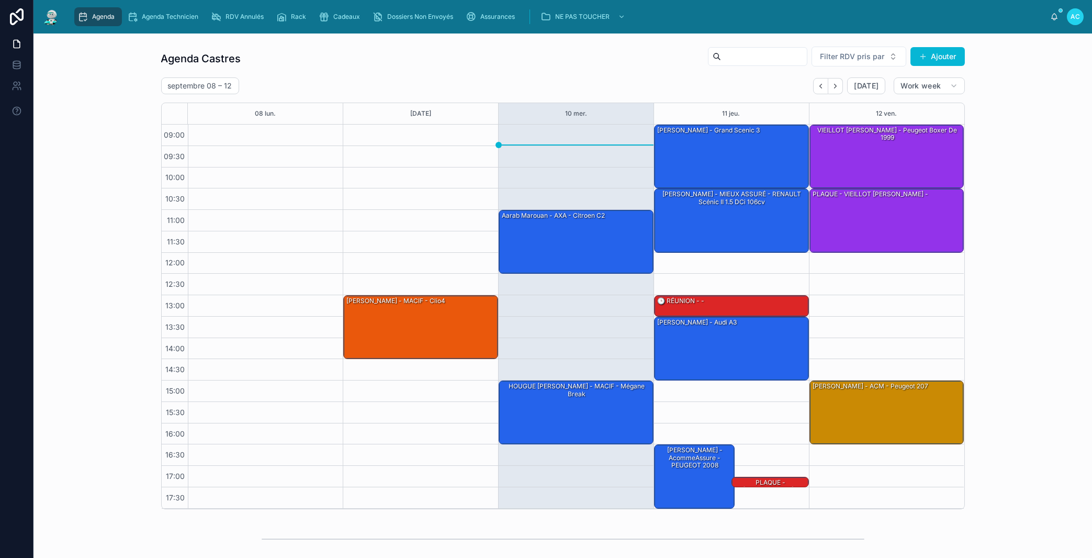
click at [337, 190] on div at bounding box center [265, 317] width 155 height 384
click at [556, 232] on div "Aarab Marouan - AXA - Citroen C2" at bounding box center [577, 241] width 152 height 62
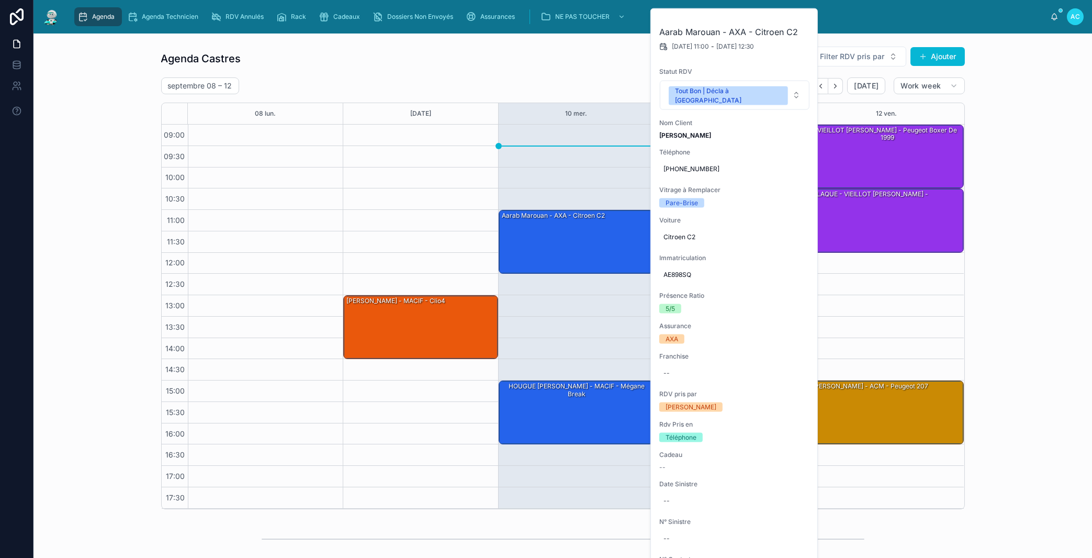
click at [990, 276] on div "Agenda Castres Filter RDV pris par Ajouter [DATE] – [DATE] [DATE] Work week 08 …" at bounding box center [563, 277] width 1042 height 471
